Goal: Information Seeking & Learning: Learn about a topic

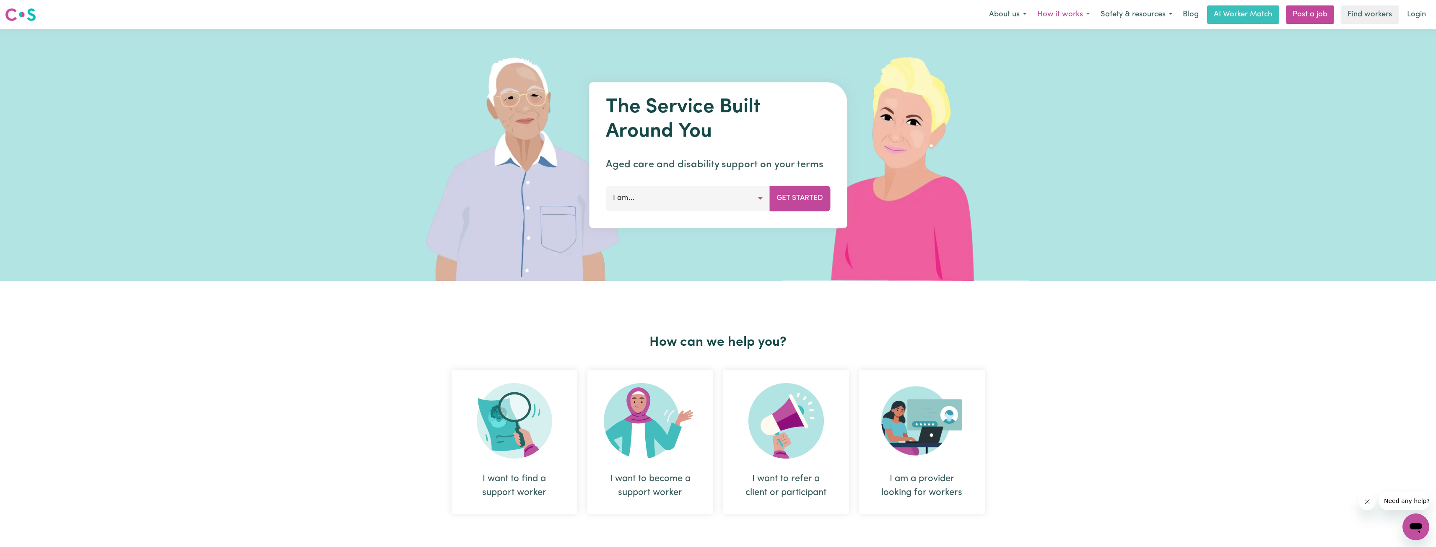
click at [1071, 18] on button "How it works" at bounding box center [1063, 15] width 63 height 18
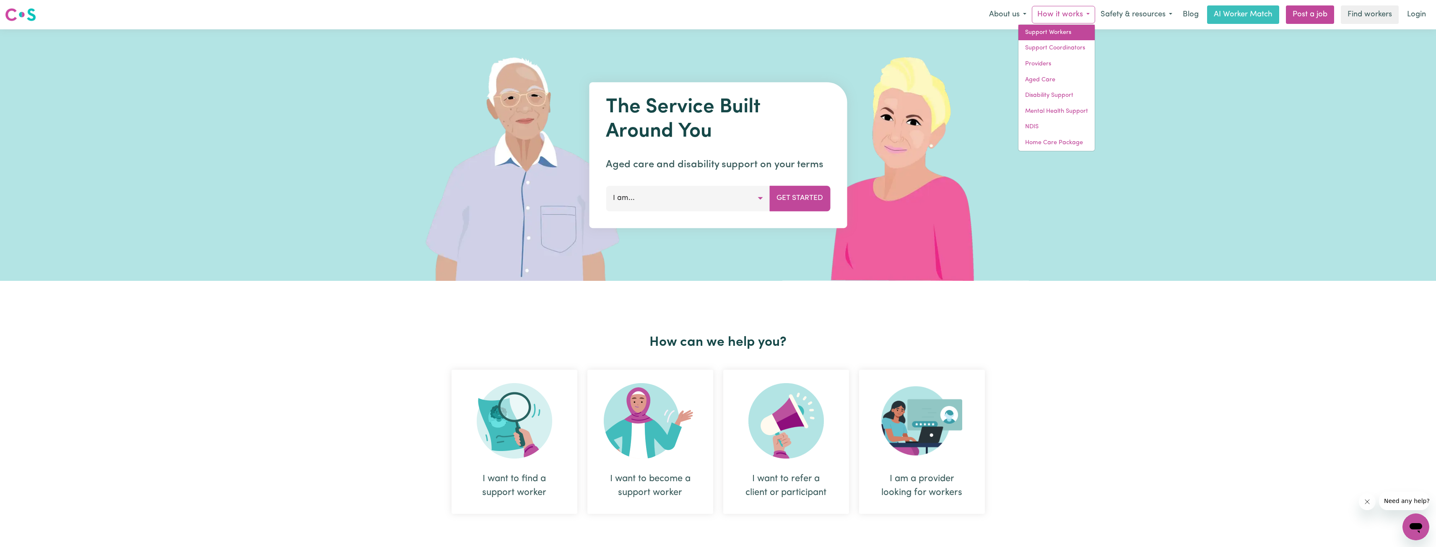
click at [1050, 32] on link "Support Workers" at bounding box center [1056, 33] width 76 height 16
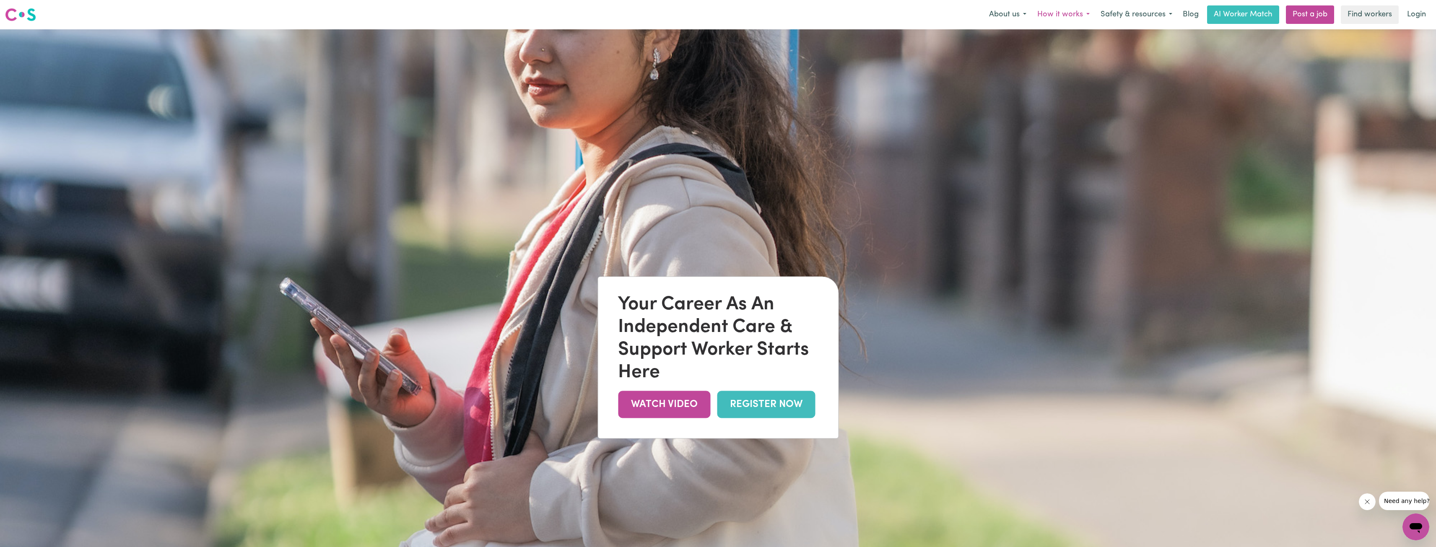
click at [1061, 18] on button "How it works" at bounding box center [1063, 15] width 63 height 18
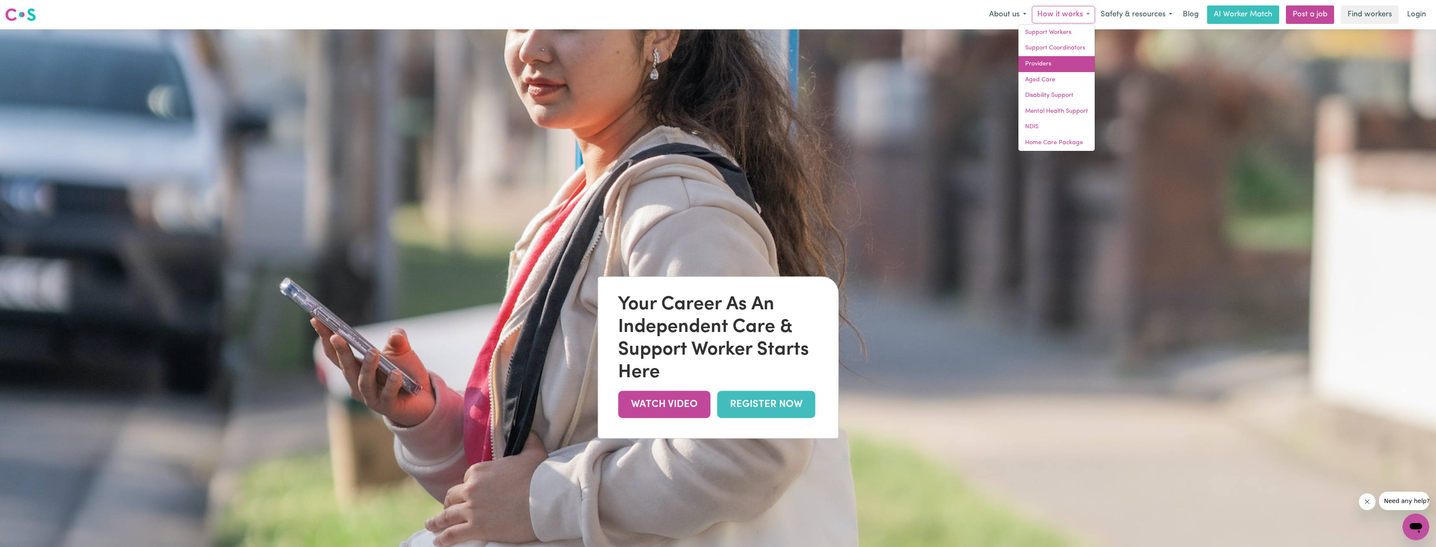
click at [1055, 65] on link "Providers" at bounding box center [1056, 64] width 76 height 16
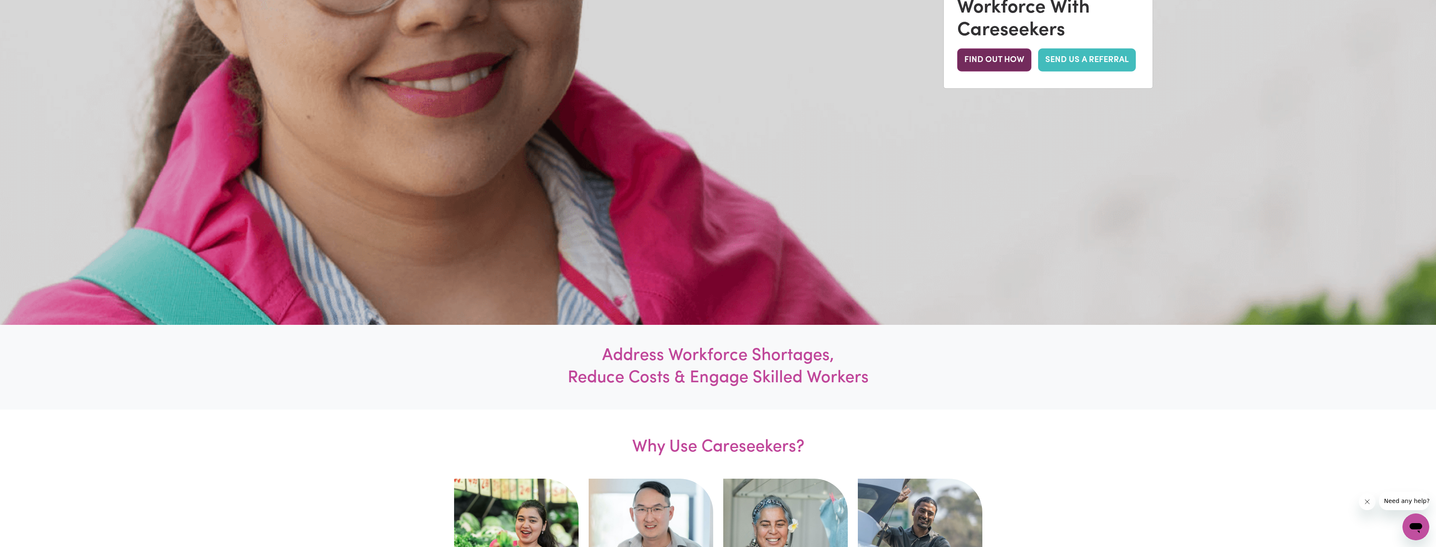
click at [1019, 55] on button "FIND OUT HOW" at bounding box center [994, 60] width 74 height 23
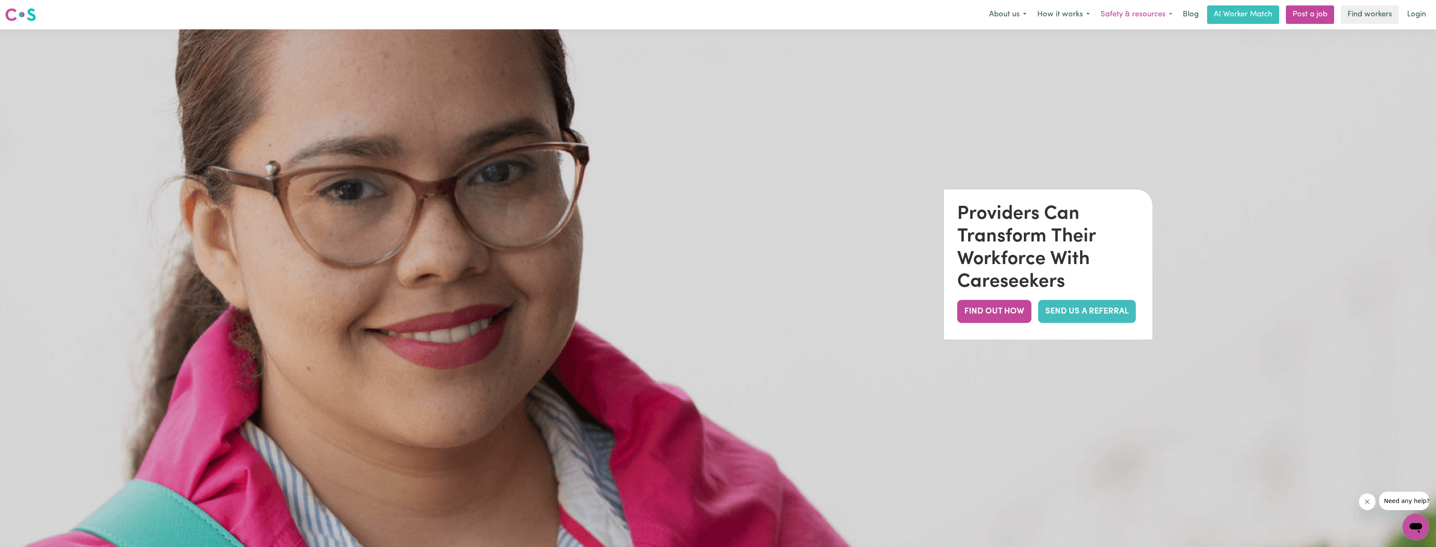
click at [1133, 17] on button "Safety & resources" at bounding box center [1136, 15] width 83 height 18
